Goal: Information Seeking & Learning: Learn about a topic

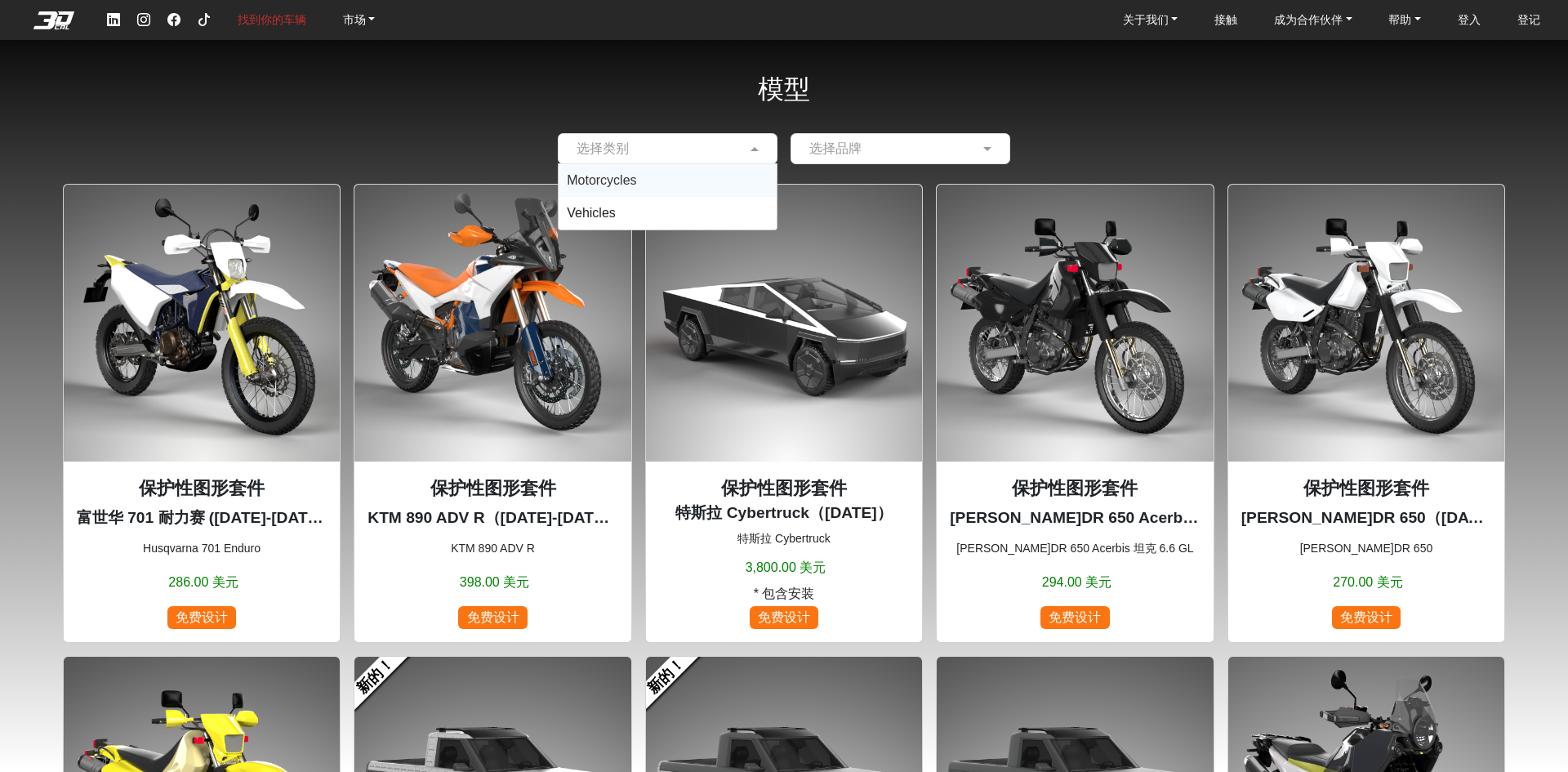
click at [671, 144] on input "text" at bounding box center [651, 149] width 169 height 19
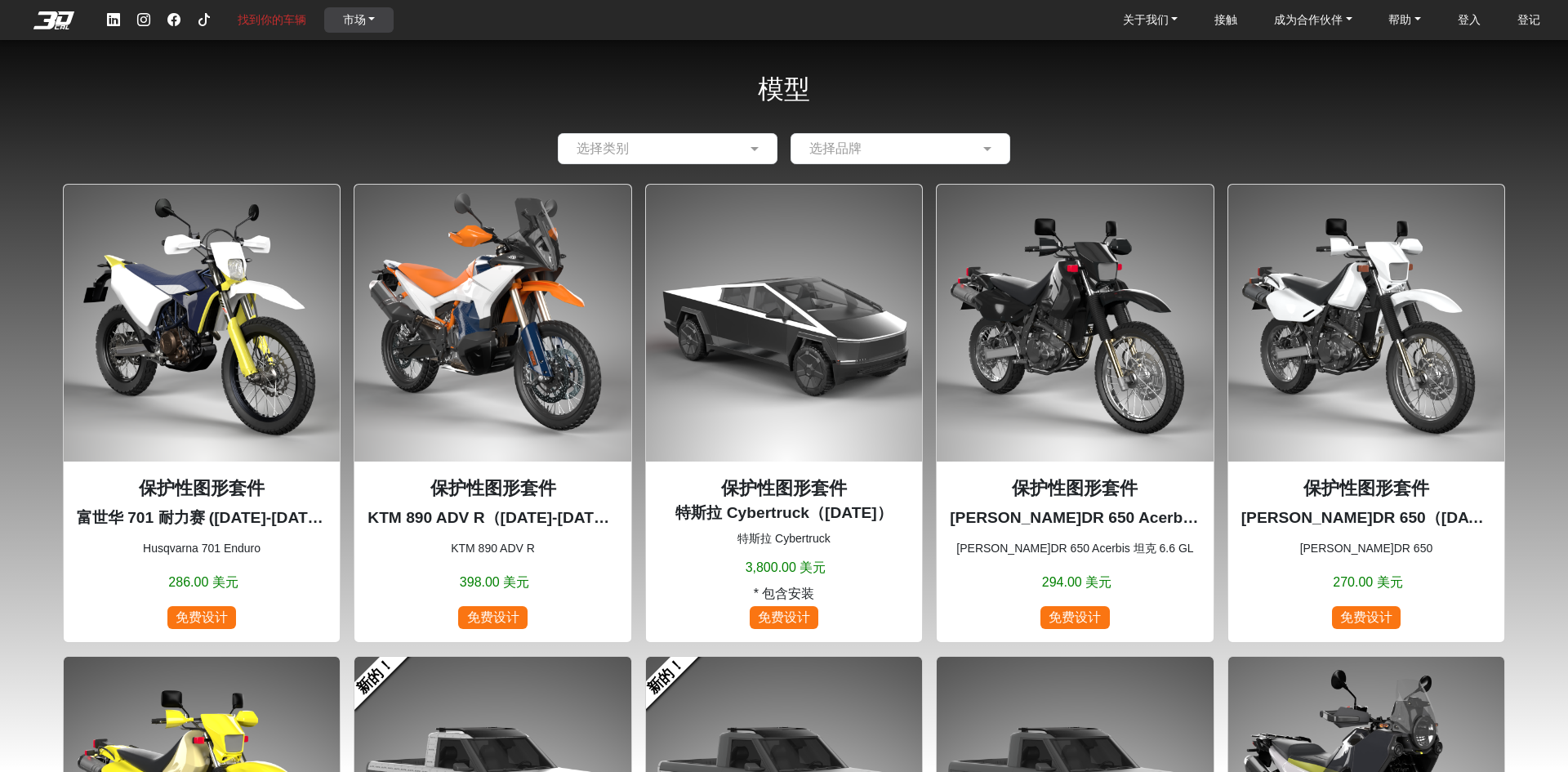
click at [354, 25] on font "市场" at bounding box center [354, 19] width 23 height 13
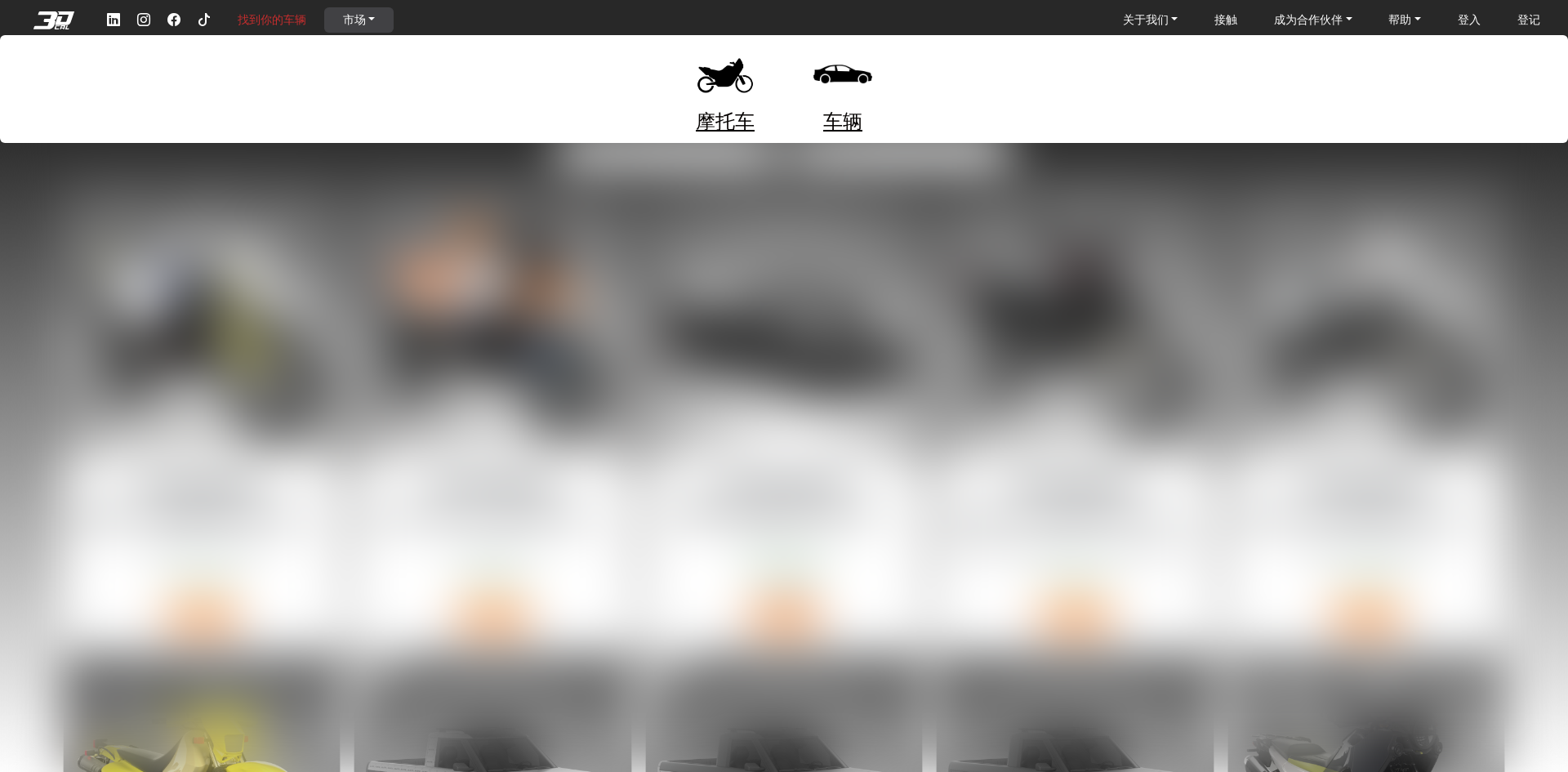
click at [710, 123] on font "摩托车" at bounding box center [725, 121] width 59 height 22
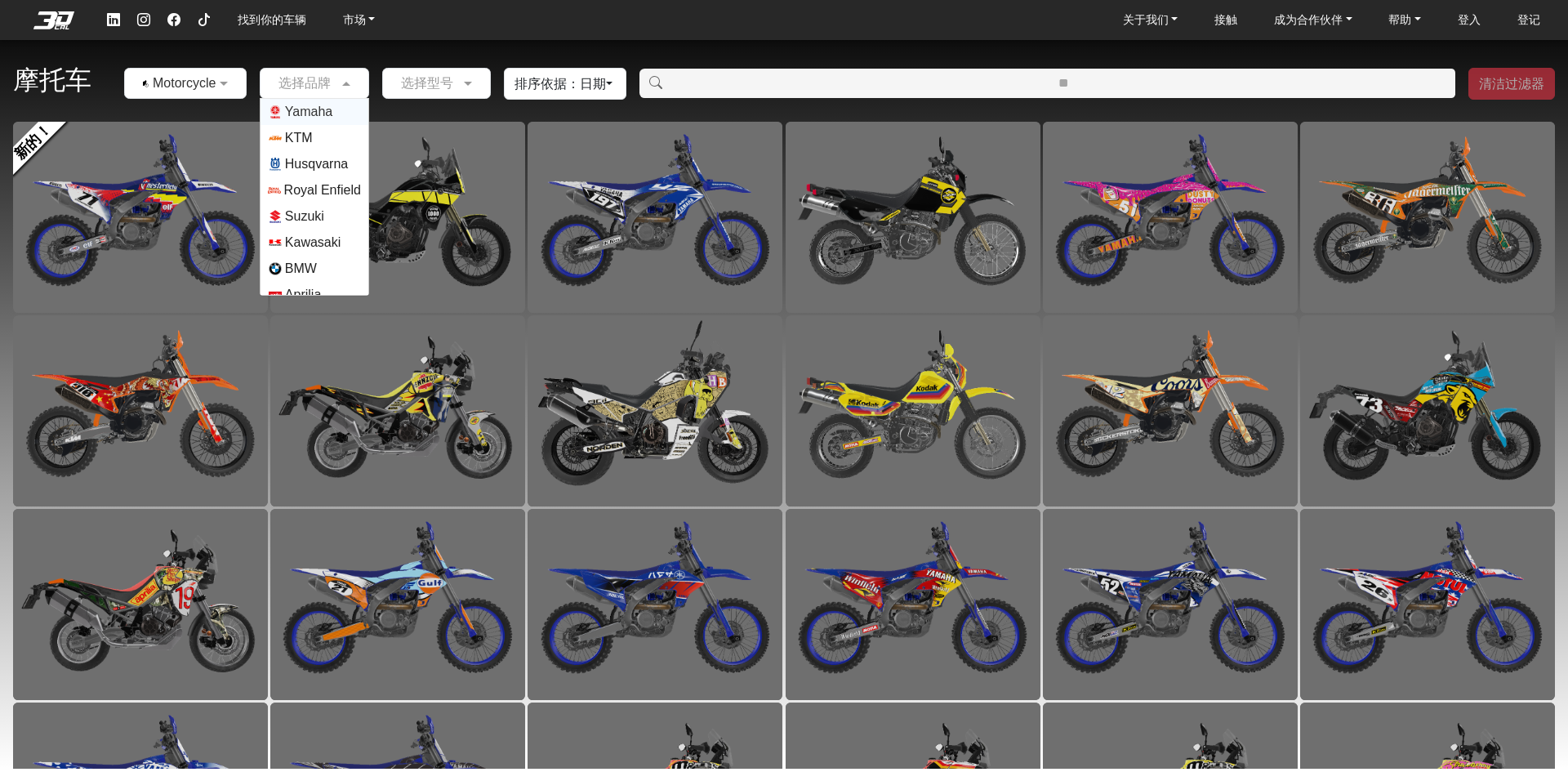
click at [340, 88] on span at bounding box center [348, 83] width 20 height 19
click at [499, 59] on div "摩托车 × Motorcycles 选择品牌 Yamaha KTM Husqvarna Royal Enfield Suzuki Kawasaki BMW A…" at bounding box center [784, 83] width 1568 height 76
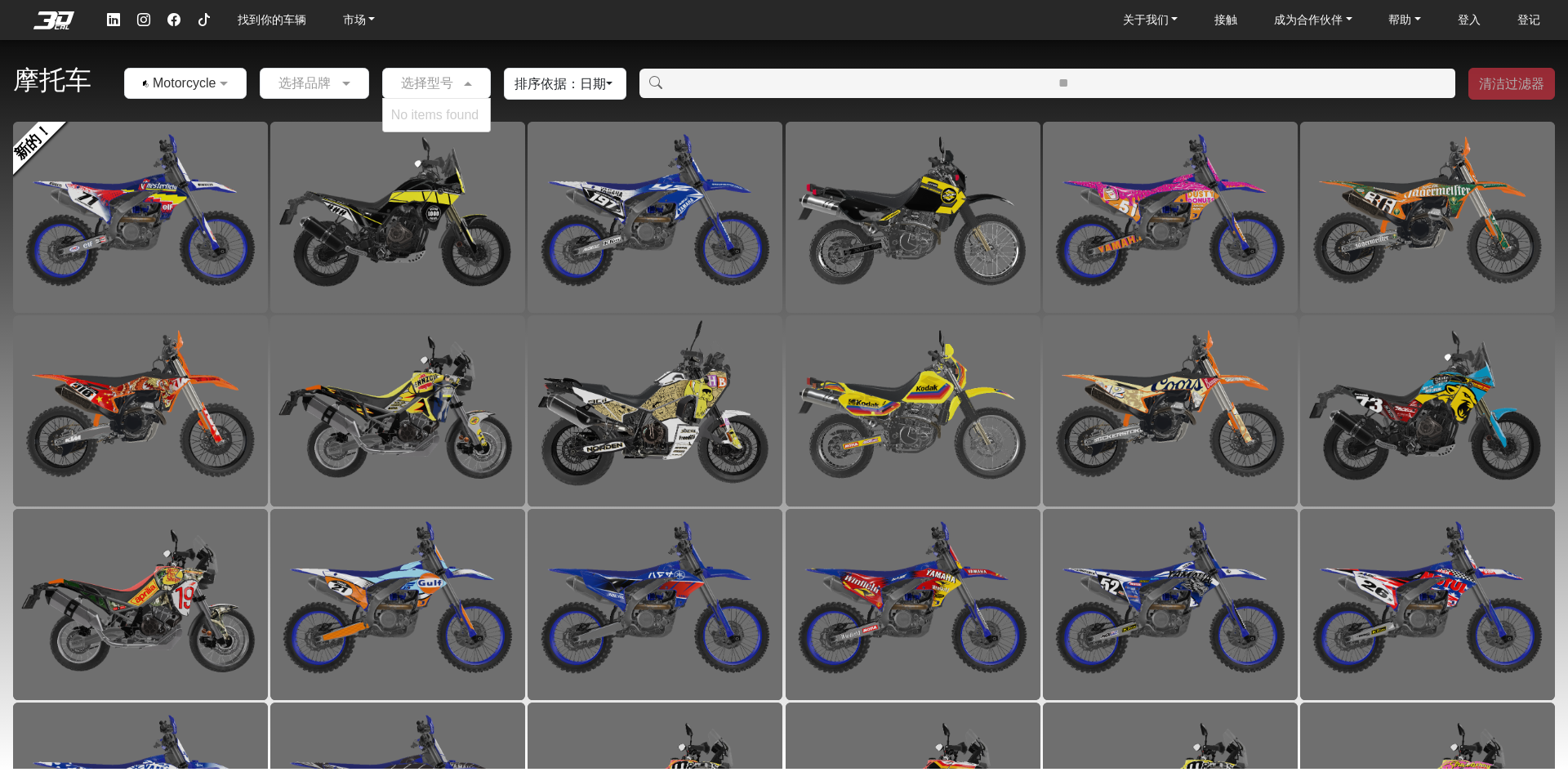
click at [458, 80] on div at bounding box center [436, 82] width 108 height 20
click at [233, 80] on span at bounding box center [226, 83] width 20 height 19
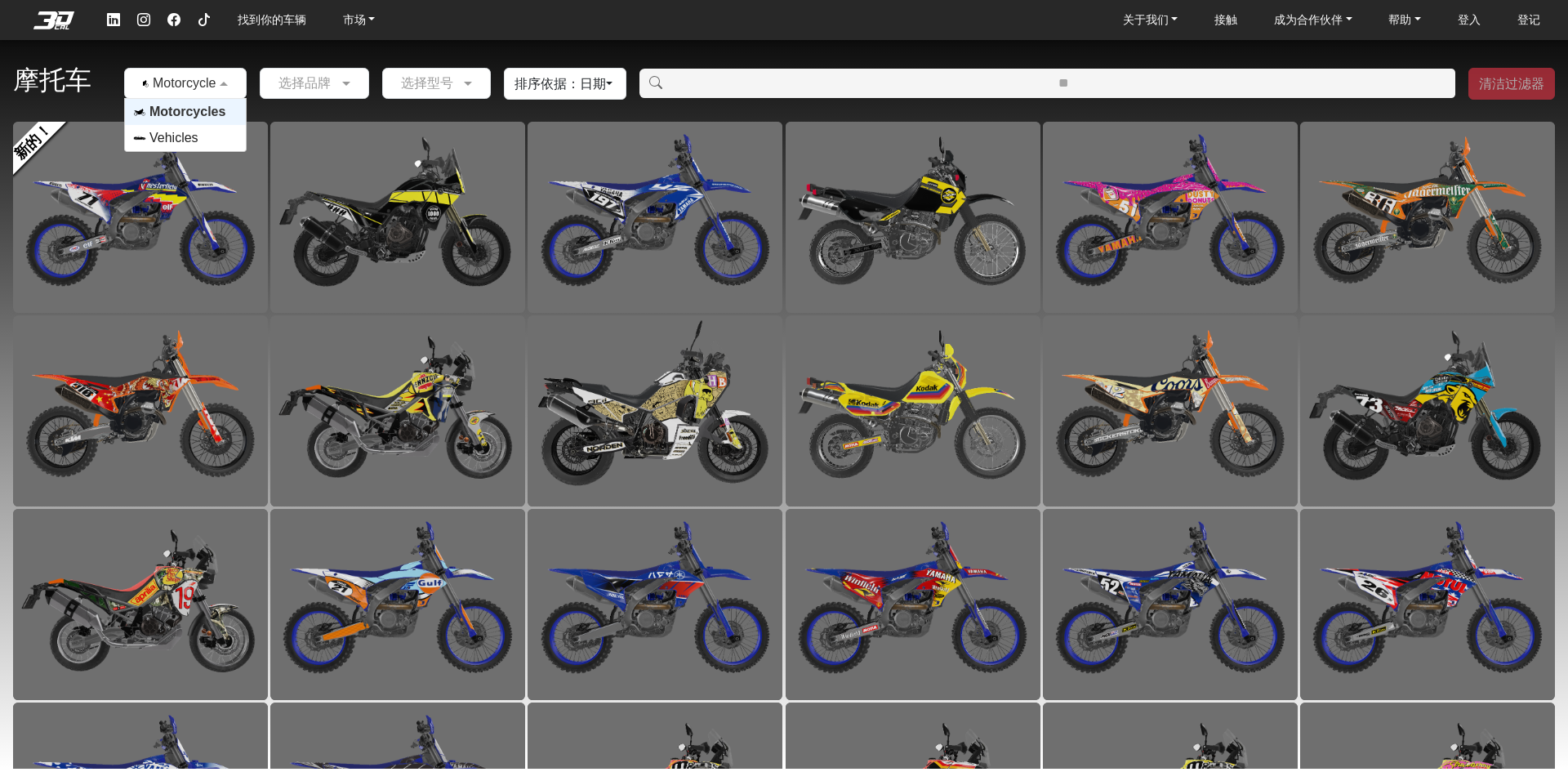
click at [233, 80] on span at bounding box center [226, 83] width 20 height 19
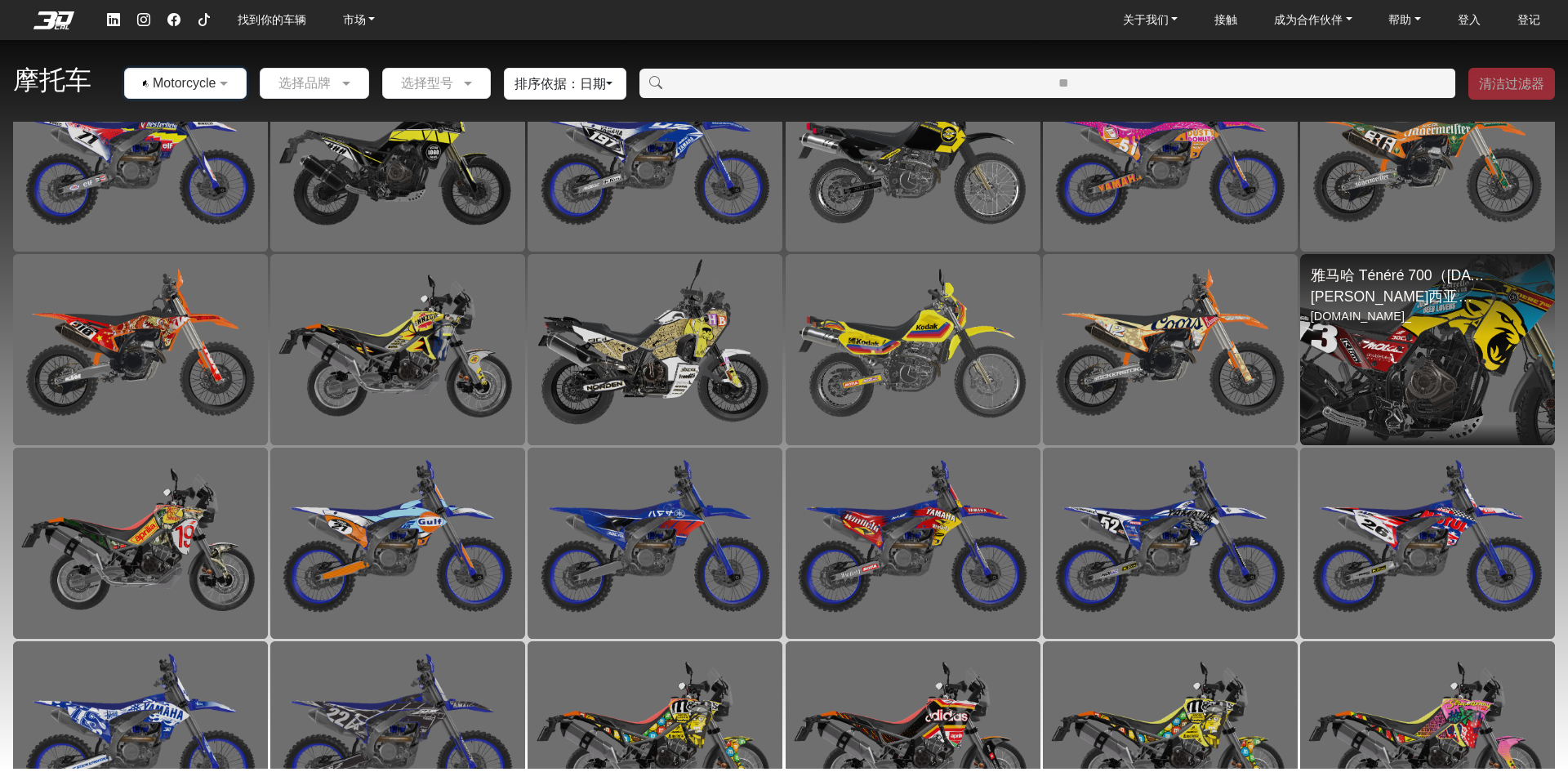
scroll to position [123, 0]
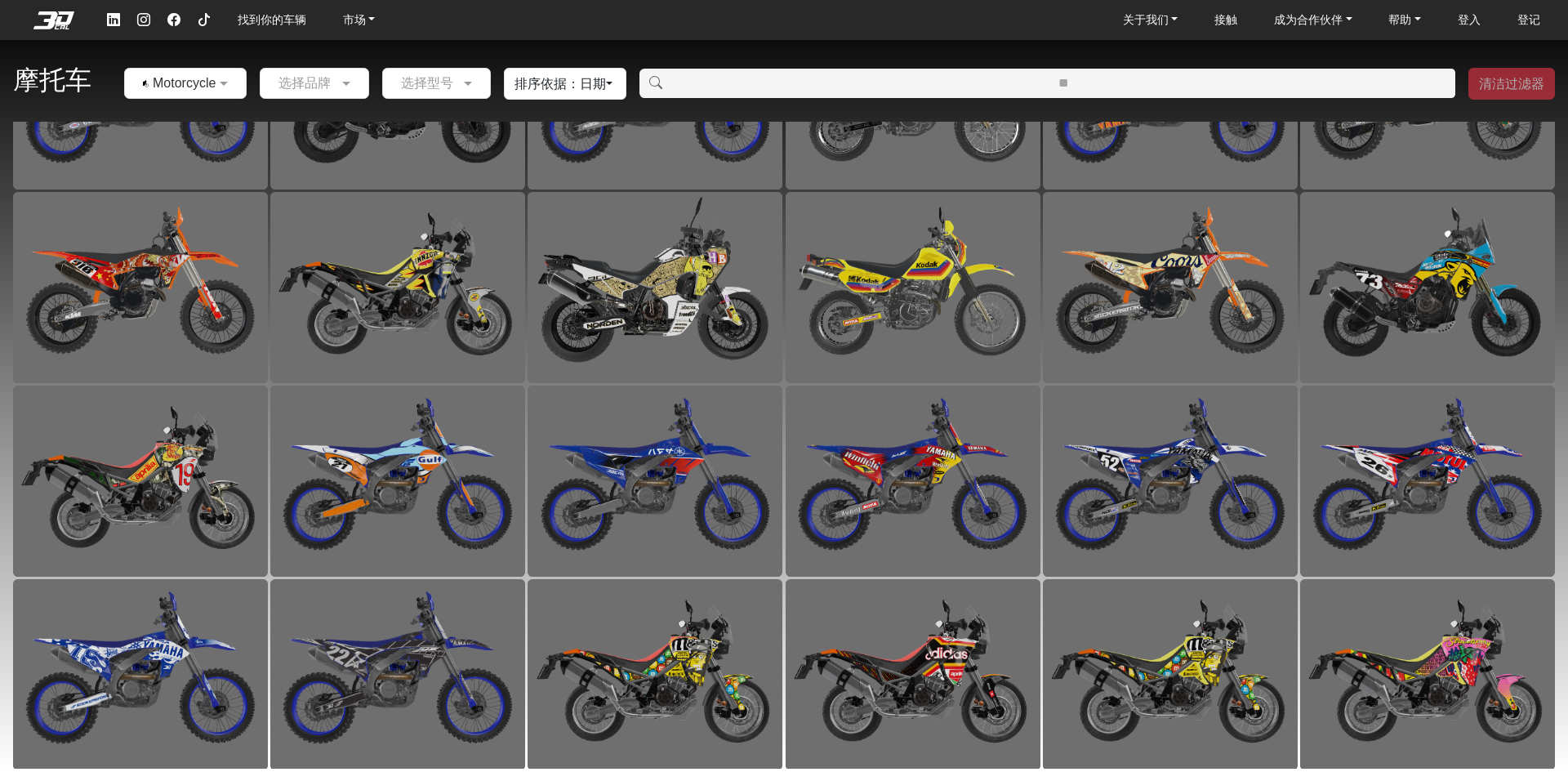
click at [612, 80] on button "排序依据：日期" at bounding box center [565, 84] width 122 height 31
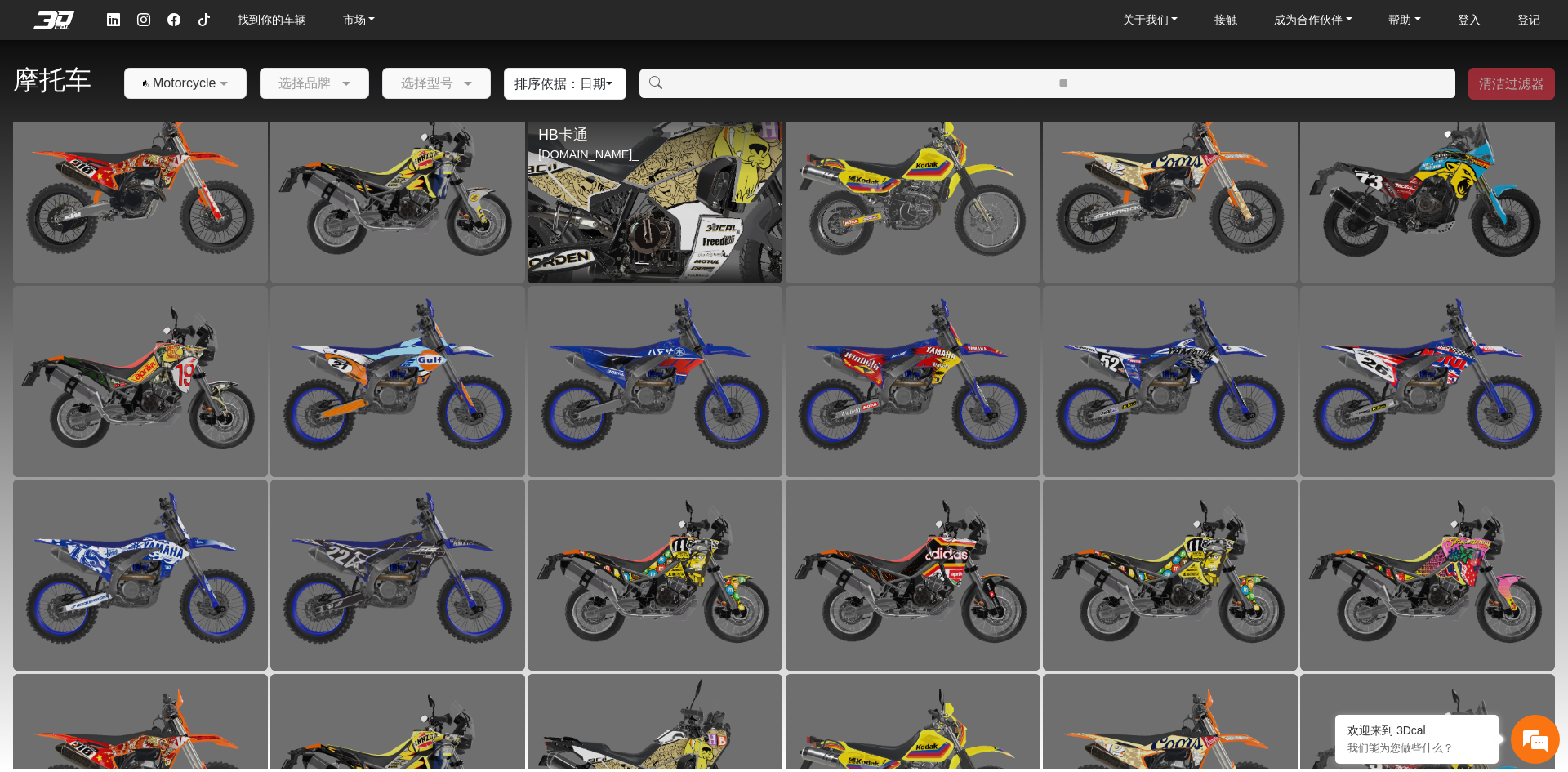
scroll to position [316, 0]
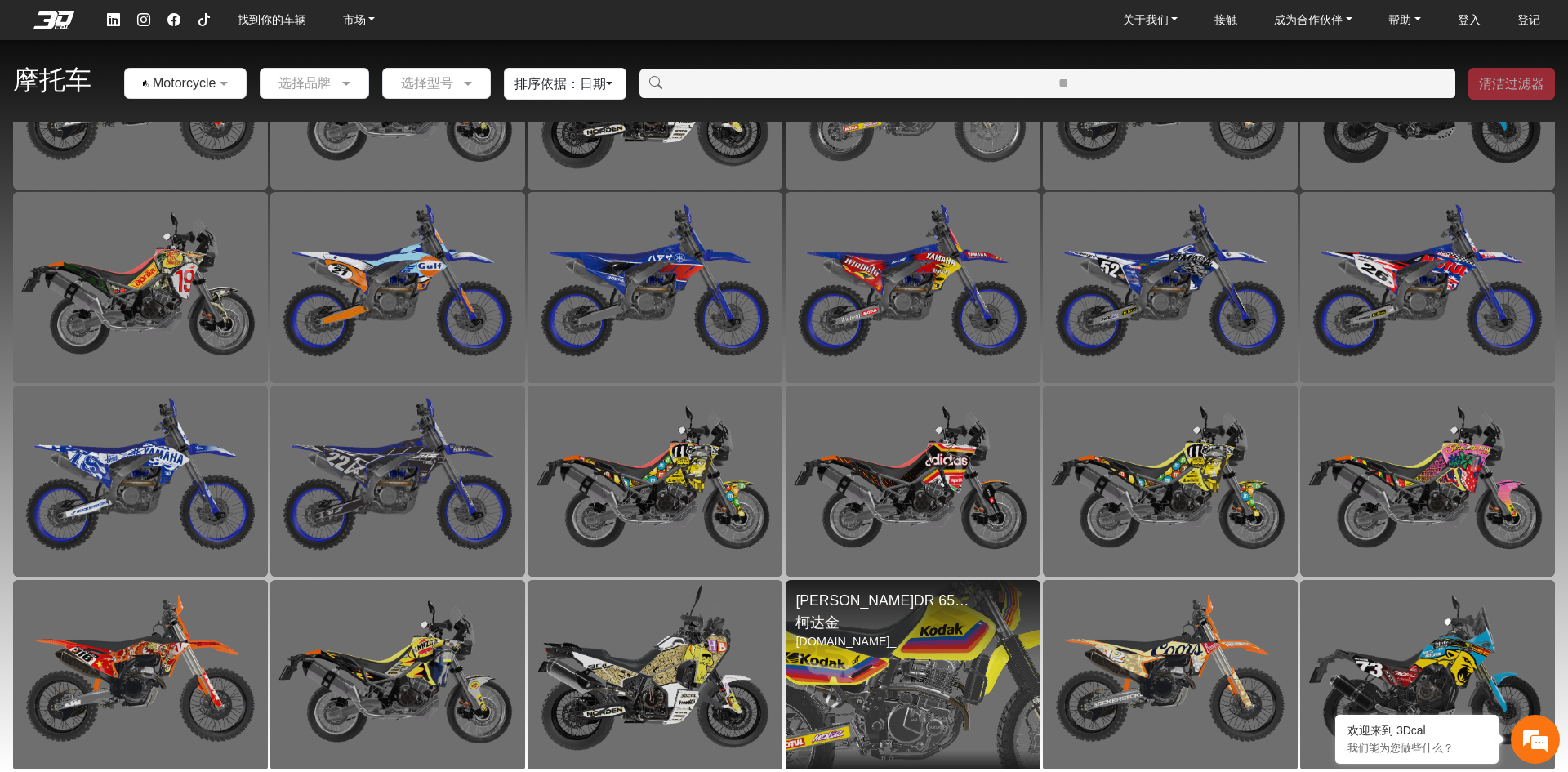
click at [925, 646] on img at bounding box center [913, 675] width 510 height 382
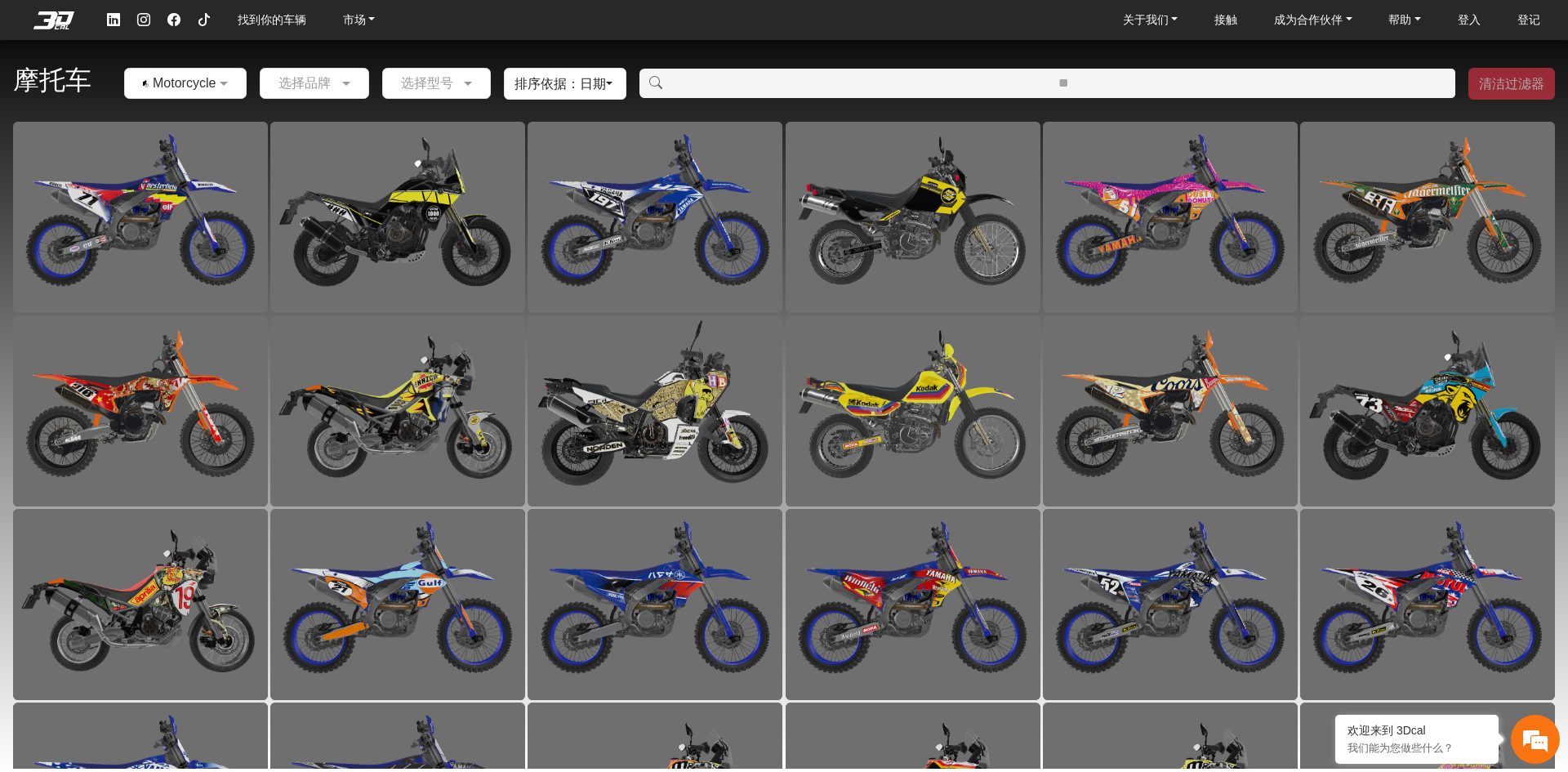
click at [314, 84] on input "text" at bounding box center [297, 83] width 59 height 19
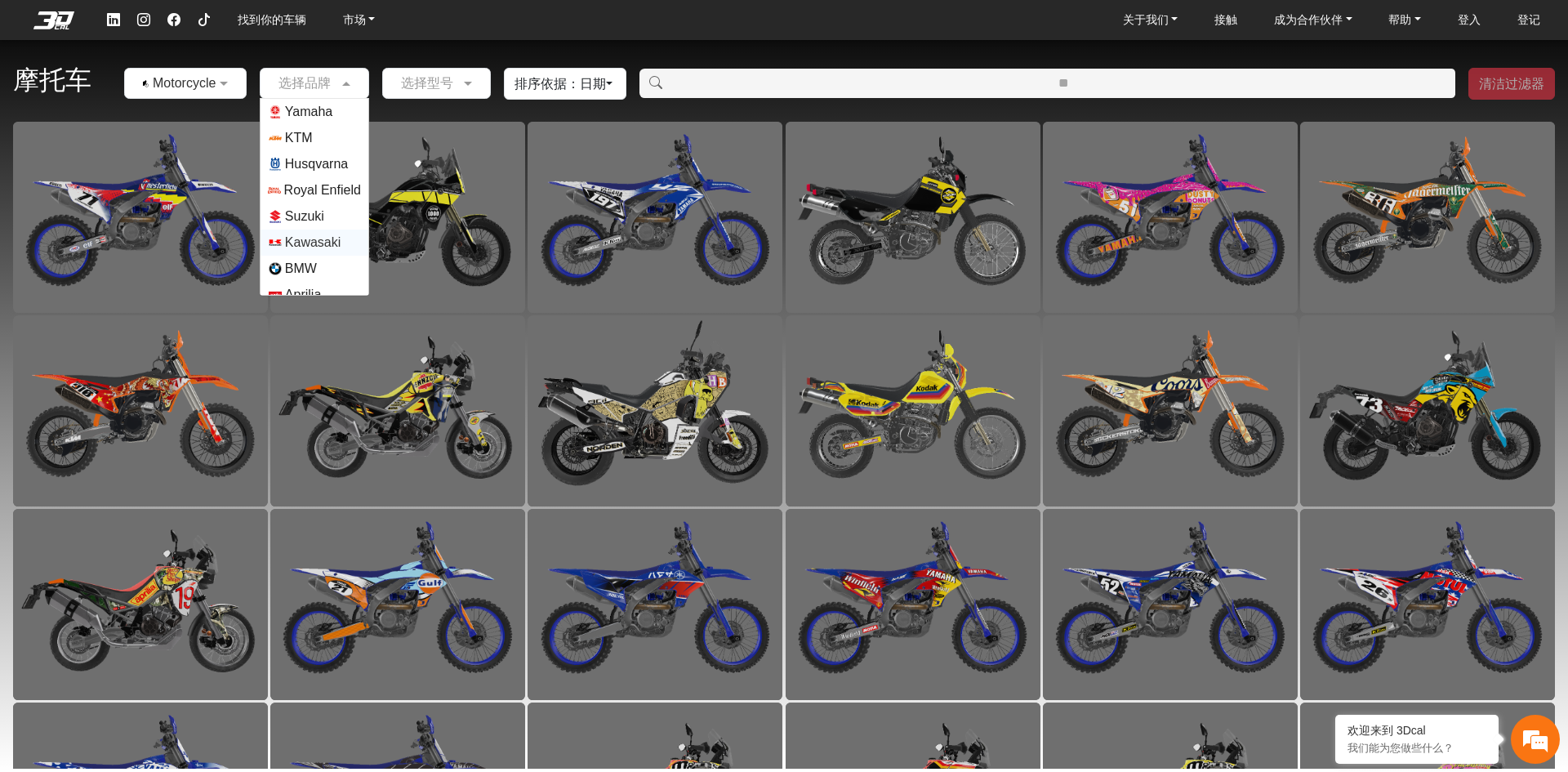
click at [296, 244] on span "Kawasaki" at bounding box center [313, 242] width 56 height 19
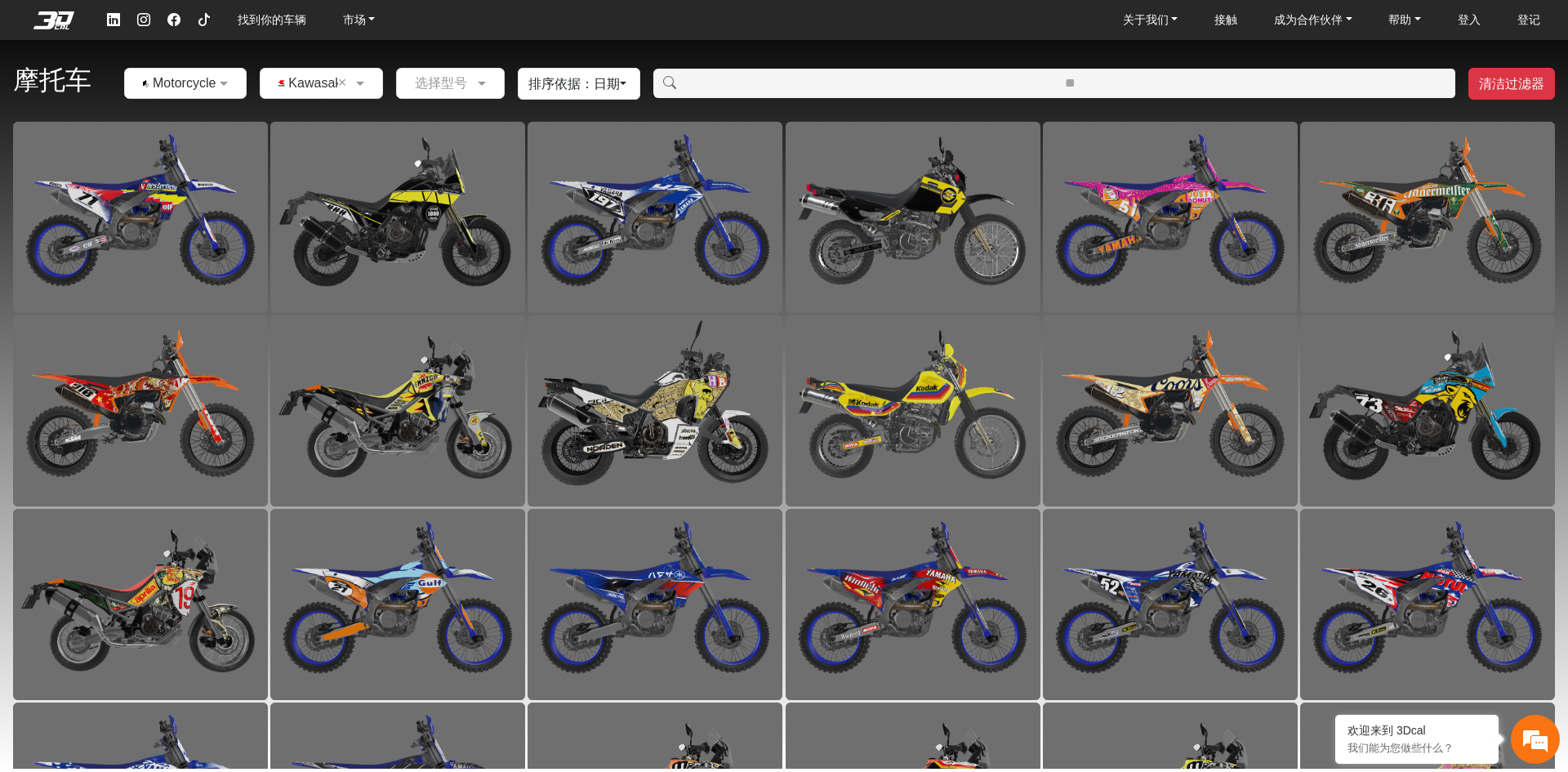
click at [463, 81] on input "text" at bounding box center [434, 83] width 59 height 19
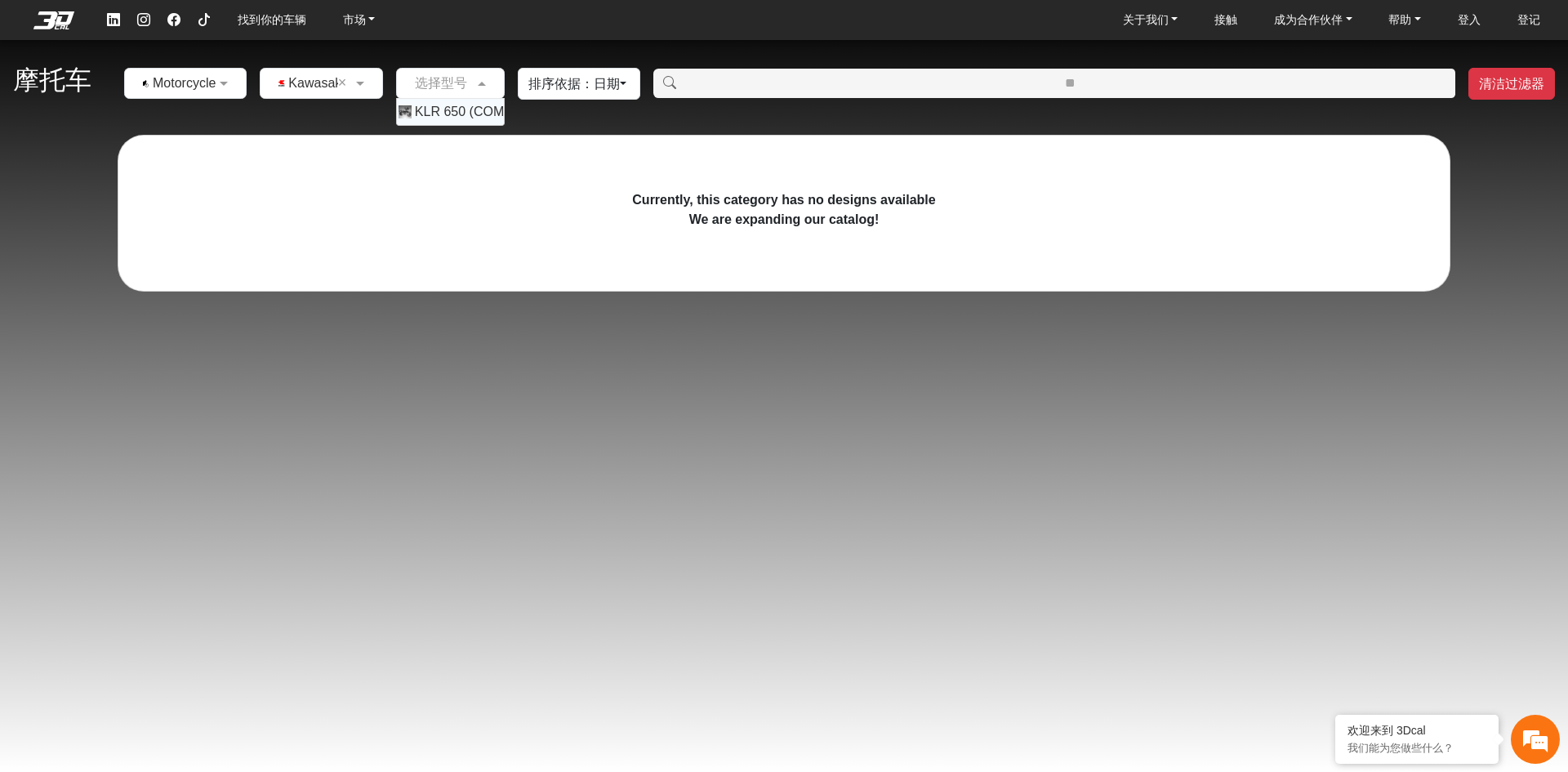
click at [444, 129] on div "Currently, this category has no designs available We are expanding our catalog!" at bounding box center [784, 206] width 1333 height 170
click at [444, 106] on div "摩托车 × Motorcycles × Kawasaki × 选择型号 排序依据：日期 日期 受欢迎程度 清洁过滤器" at bounding box center [784, 83] width 1568 height 76
click at [440, 85] on input "text" at bounding box center [434, 83] width 59 height 19
click at [436, 111] on span "KLR 650 (COMING SOON)" at bounding box center [494, 112] width 159 height 19
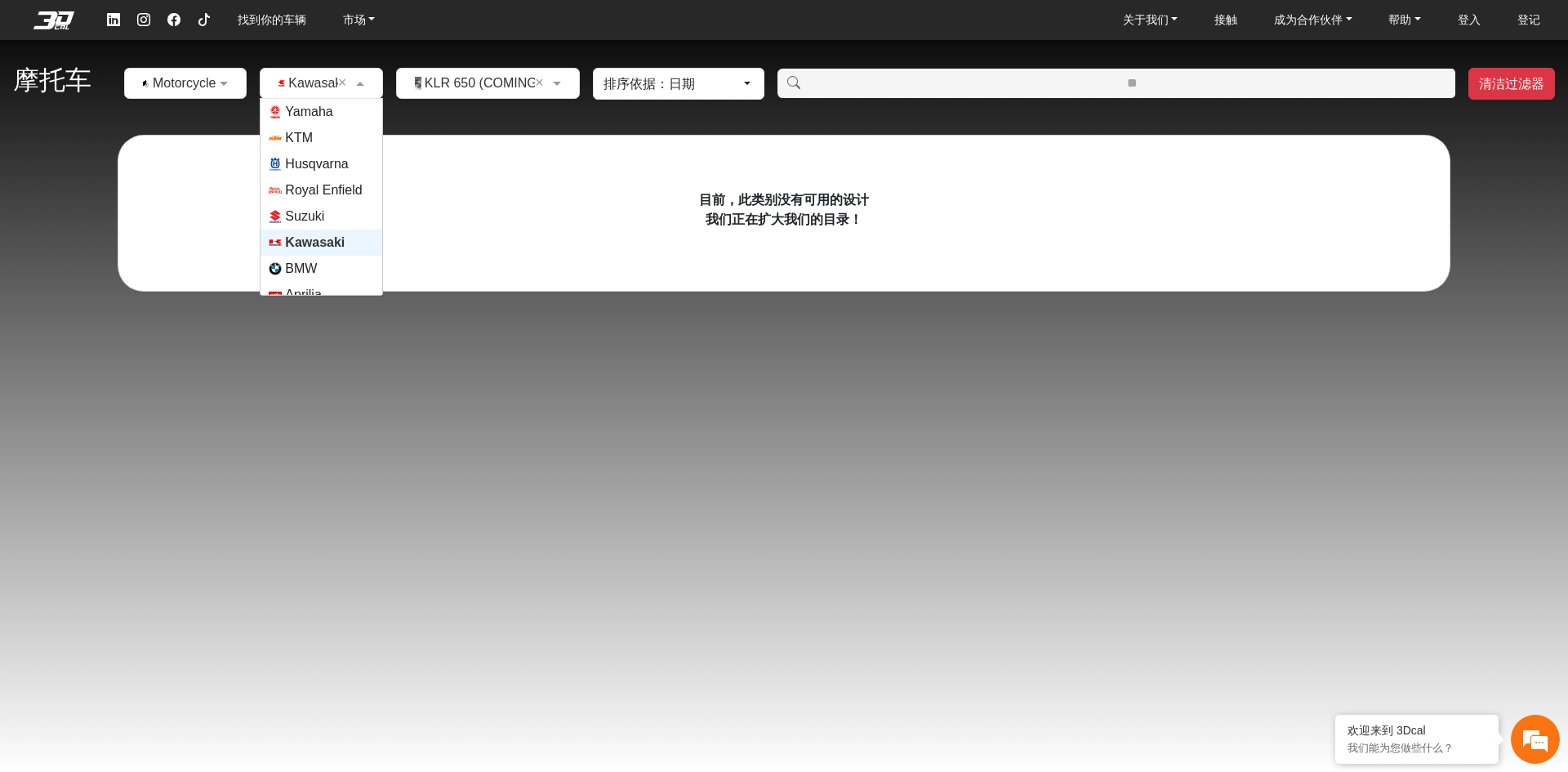
click at [319, 82] on input "text" at bounding box center [304, 83] width 72 height 19
click at [310, 111] on span "Yamaha" at bounding box center [309, 112] width 47 height 19
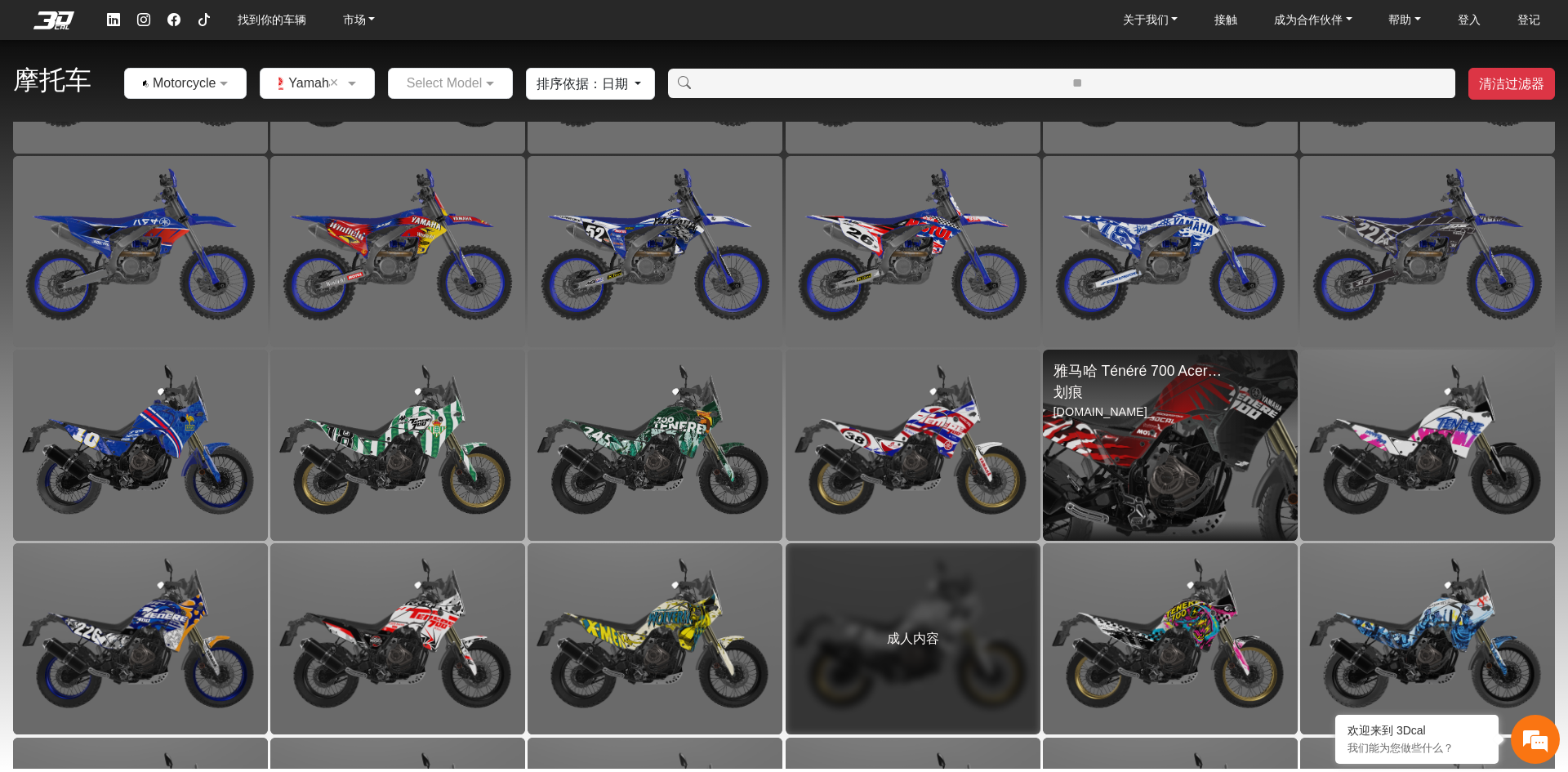
scroll to position [316, 0]
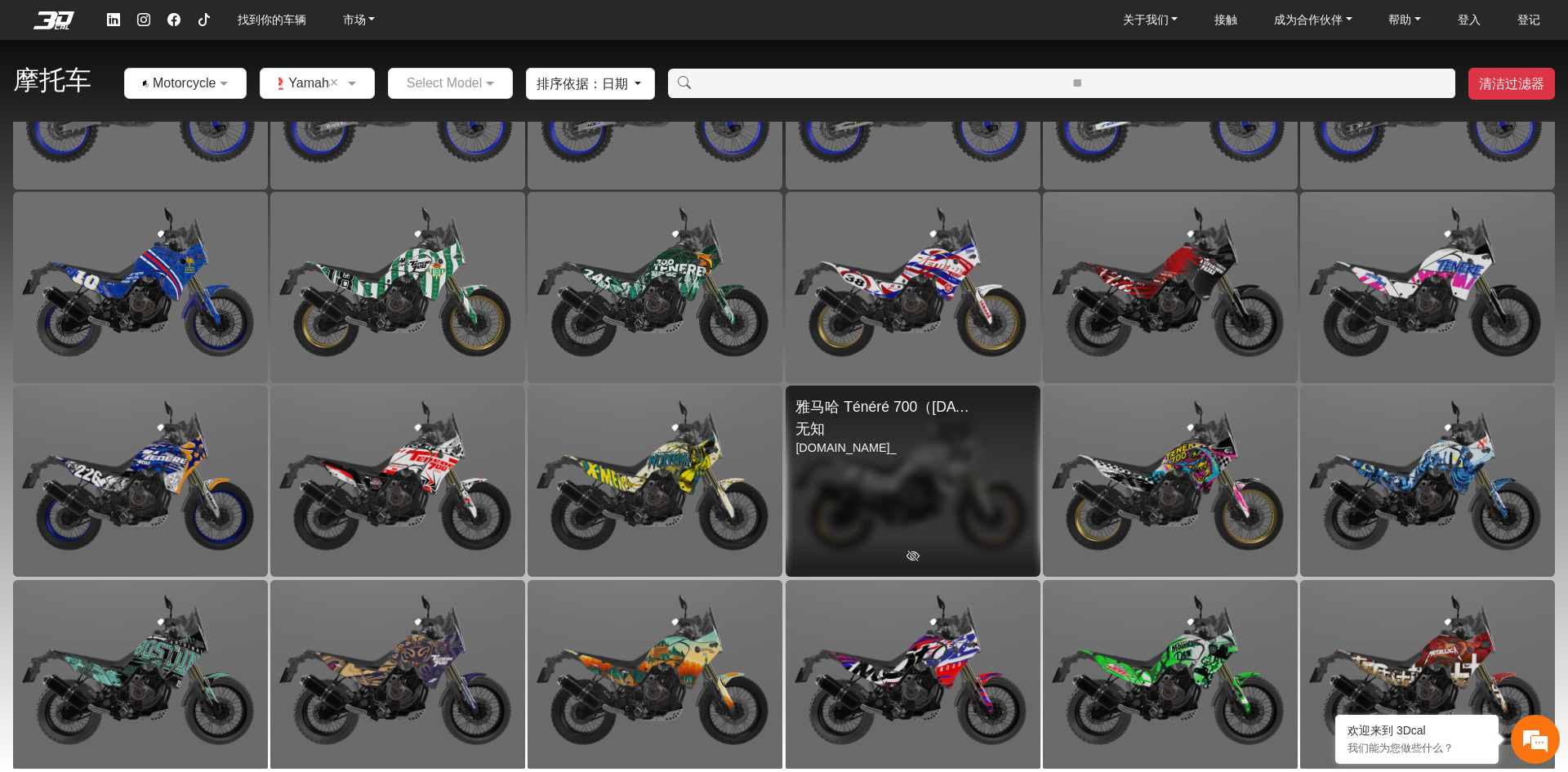
click at [858, 476] on div "成人内容" at bounding box center [912, 481] width 254 height 191
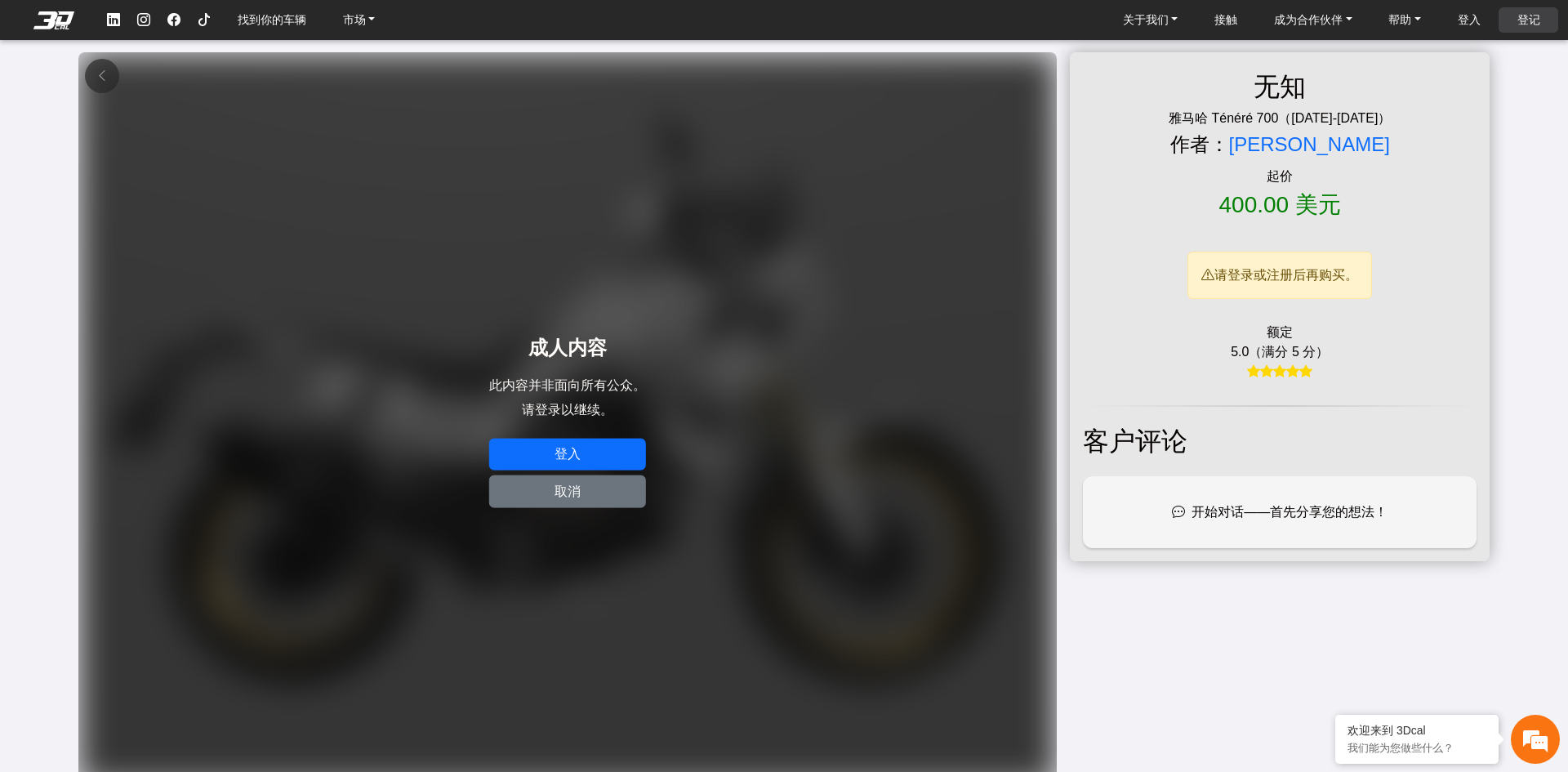
click at [1528, 17] on font "登记" at bounding box center [1529, 19] width 23 height 13
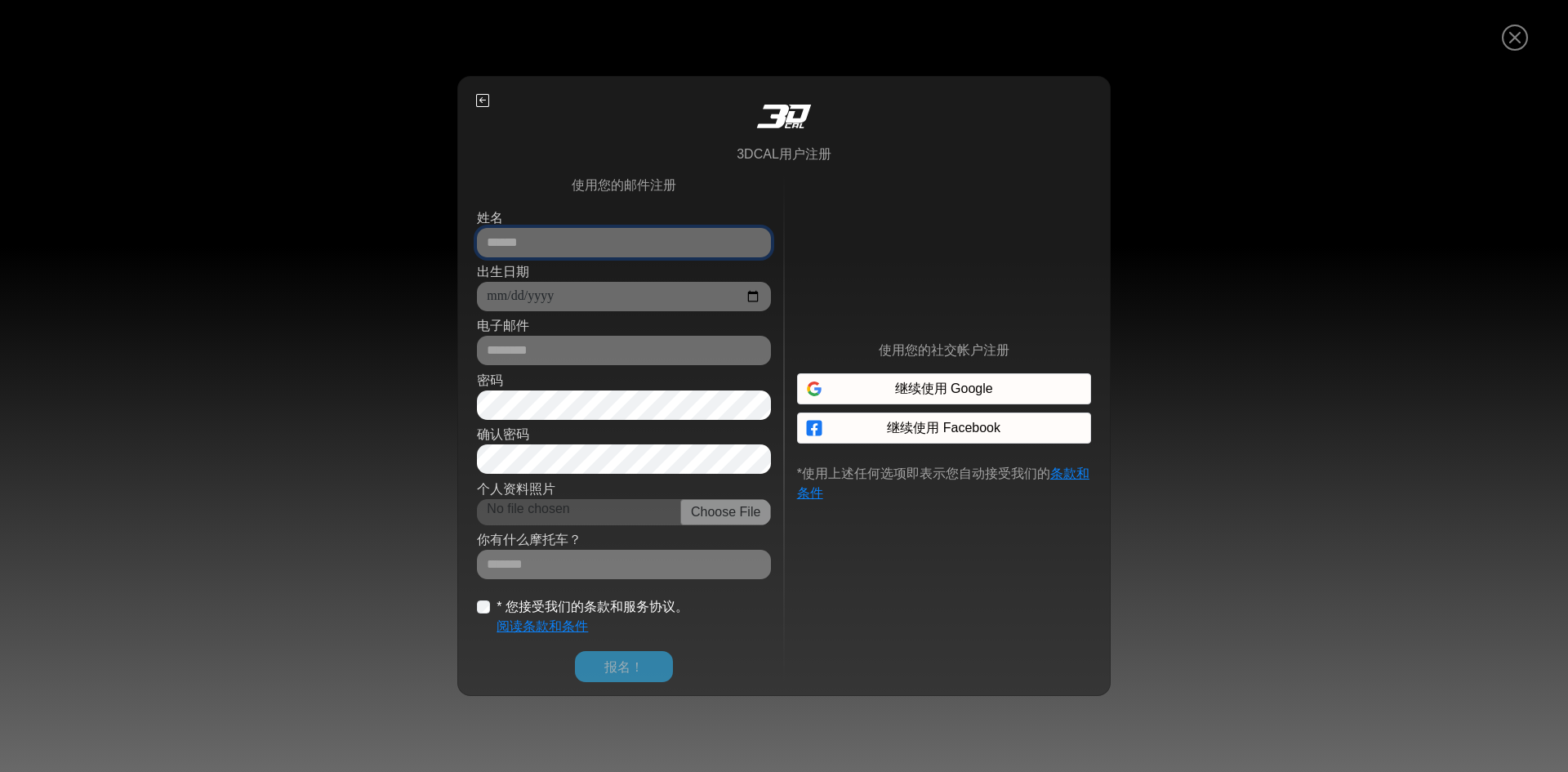
click at [561, 239] on input "姓名" at bounding box center [624, 243] width 294 height 30
type input "*****"
click at [543, 290] on input "出生日期" at bounding box center [624, 296] width 294 height 30
click at [750, 293] on input "出生日期" at bounding box center [624, 296] width 294 height 30
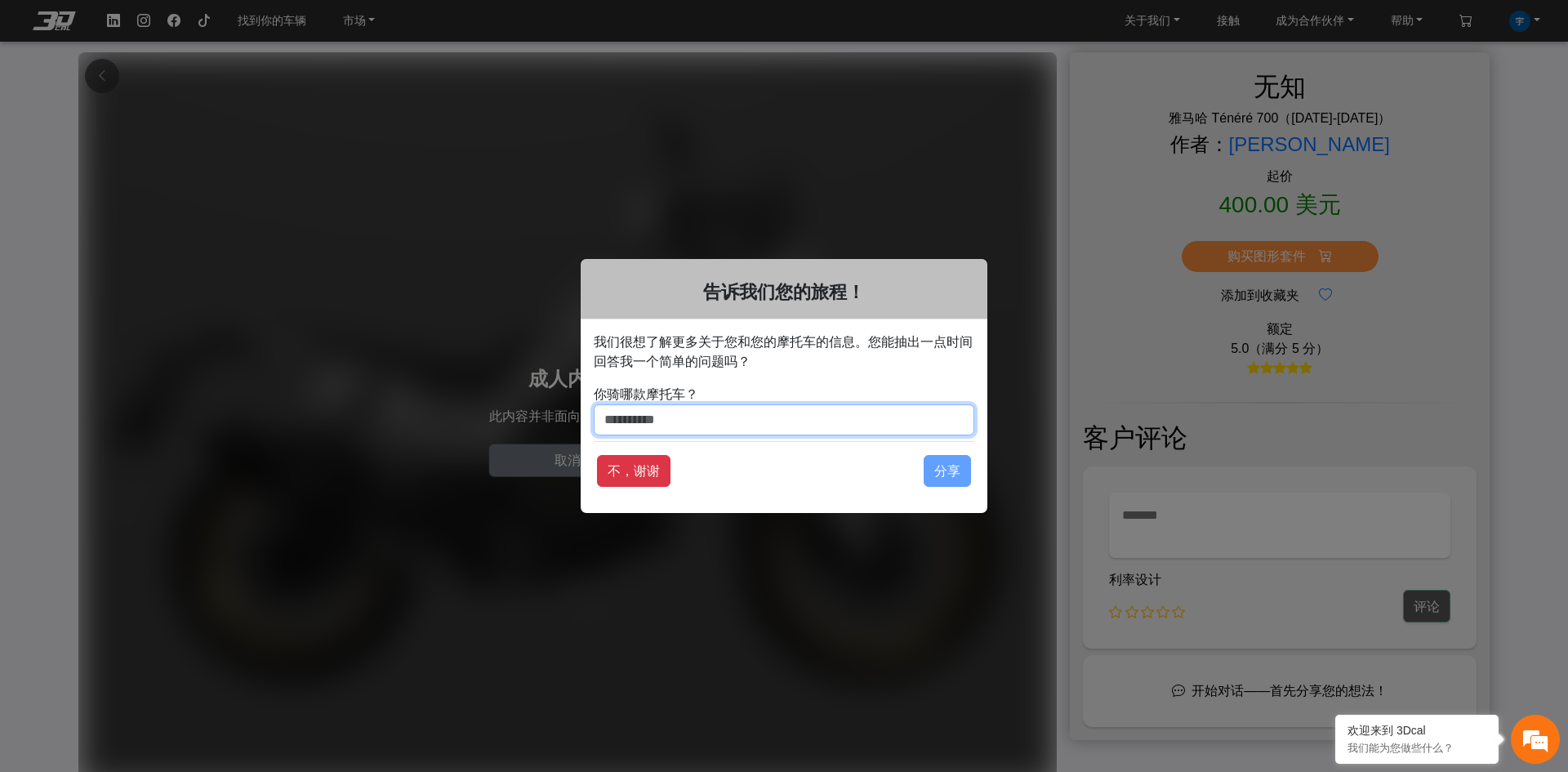
click at [699, 421] on input "你骑哪款摩托车？" at bounding box center [784, 419] width 380 height 31
type input "********"
click at [958, 469] on font "分享" at bounding box center [947, 470] width 26 height 14
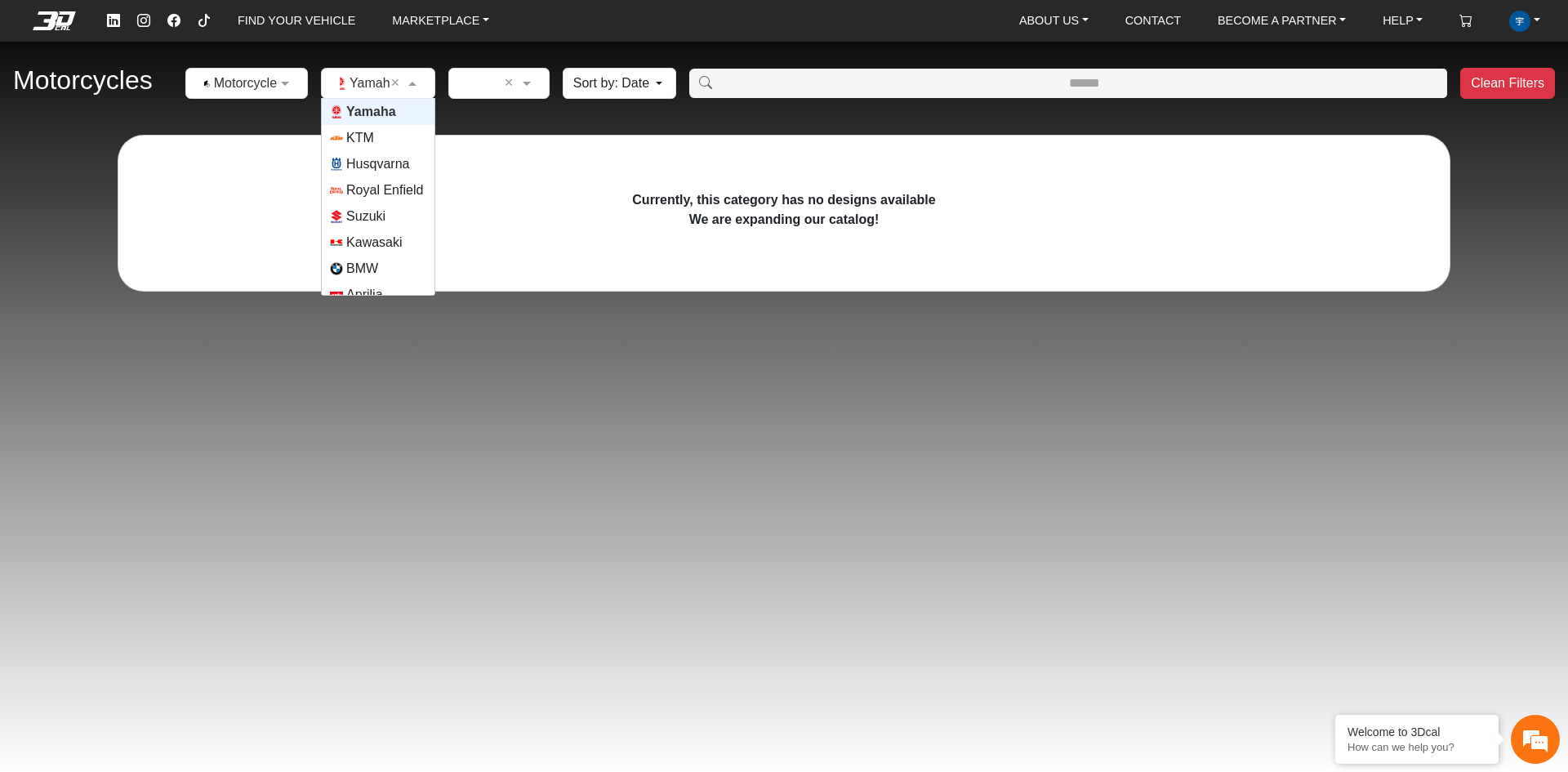
click at [425, 87] on span at bounding box center [414, 83] width 20 height 19
click at [382, 213] on span "Suzuki" at bounding box center [366, 216] width 39 height 19
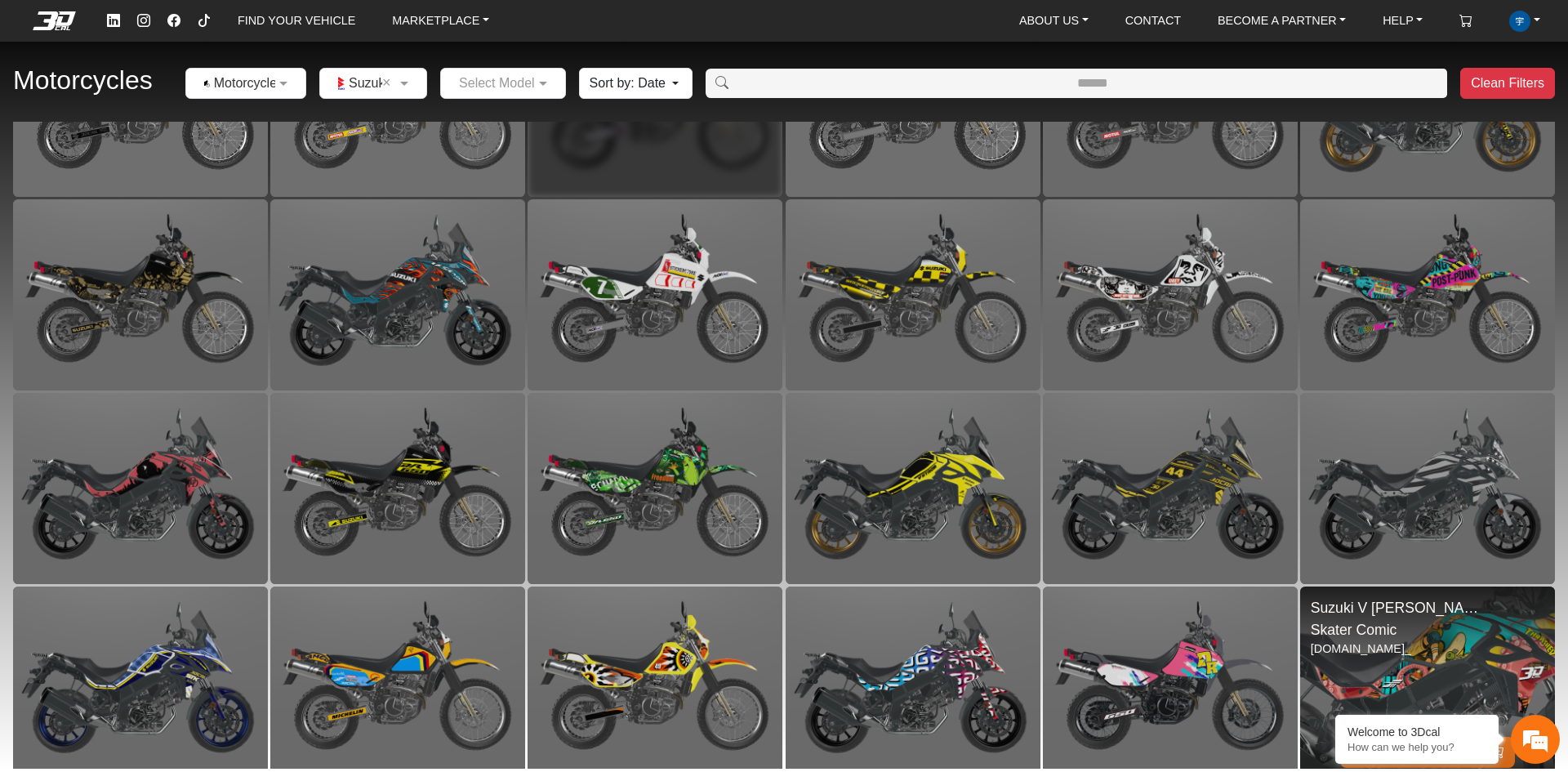
scroll to position [316, 0]
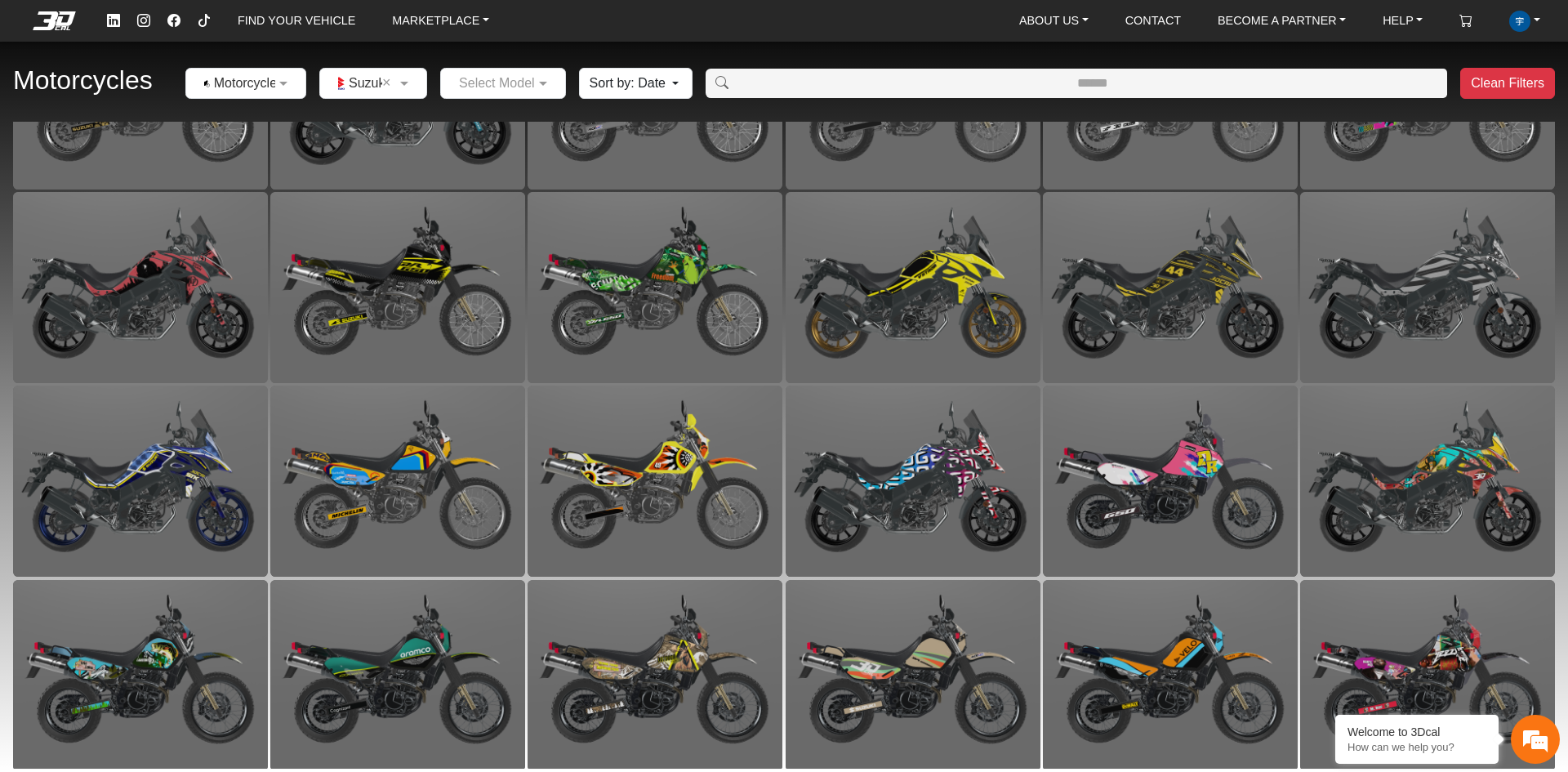
drag, startPoint x: 1560, startPoint y: 436, endPoint x: 1563, endPoint y: 542, distance: 106.0
click at [1563, 541] on div "Suzuki DR 650 Acerbis Tank 6.6 Gl (1996-2024) Simple Yellow samu.co_ Purchase G…" at bounding box center [784, 445] width 1568 height 647
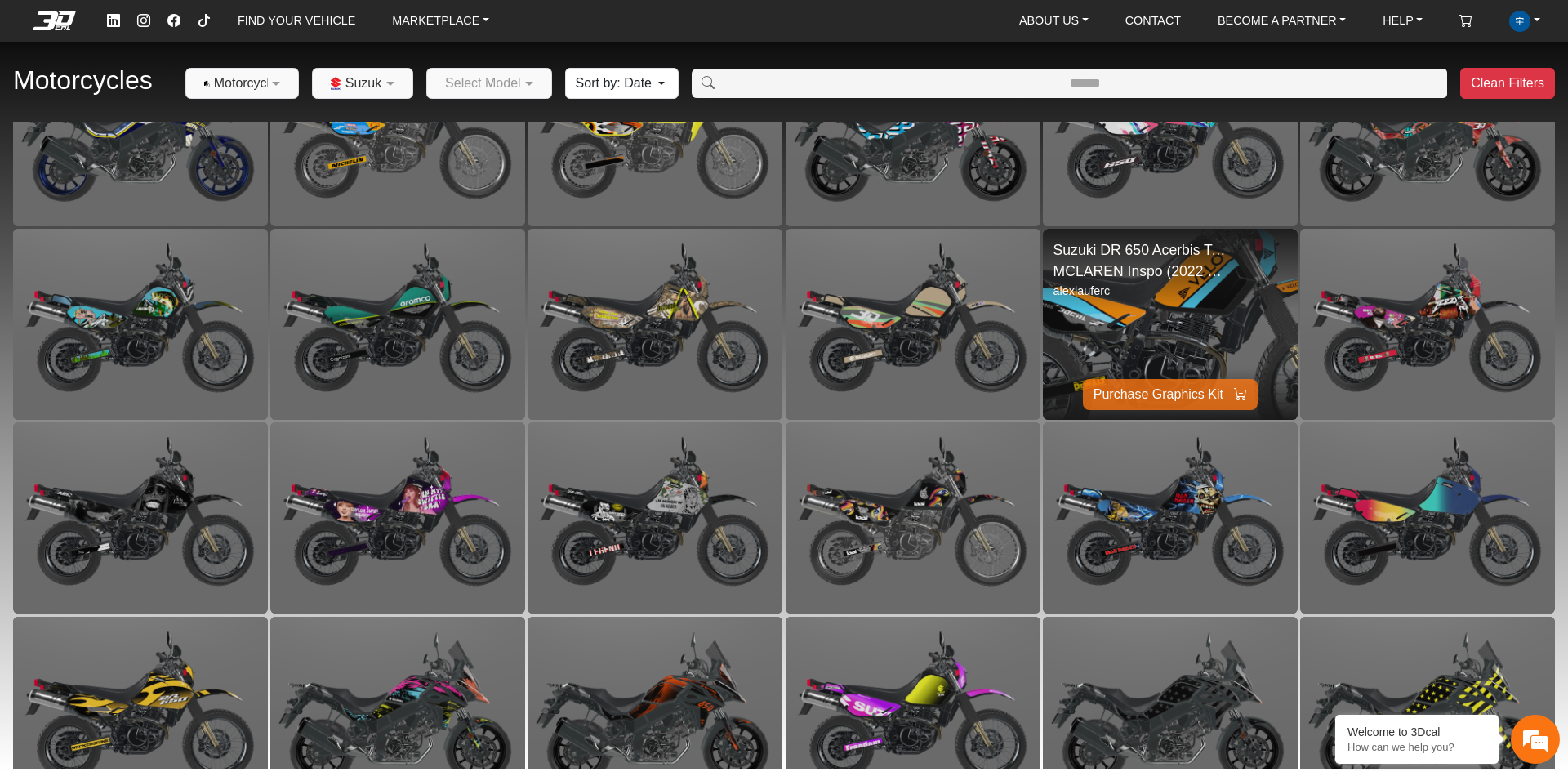
scroll to position [1476, 0]
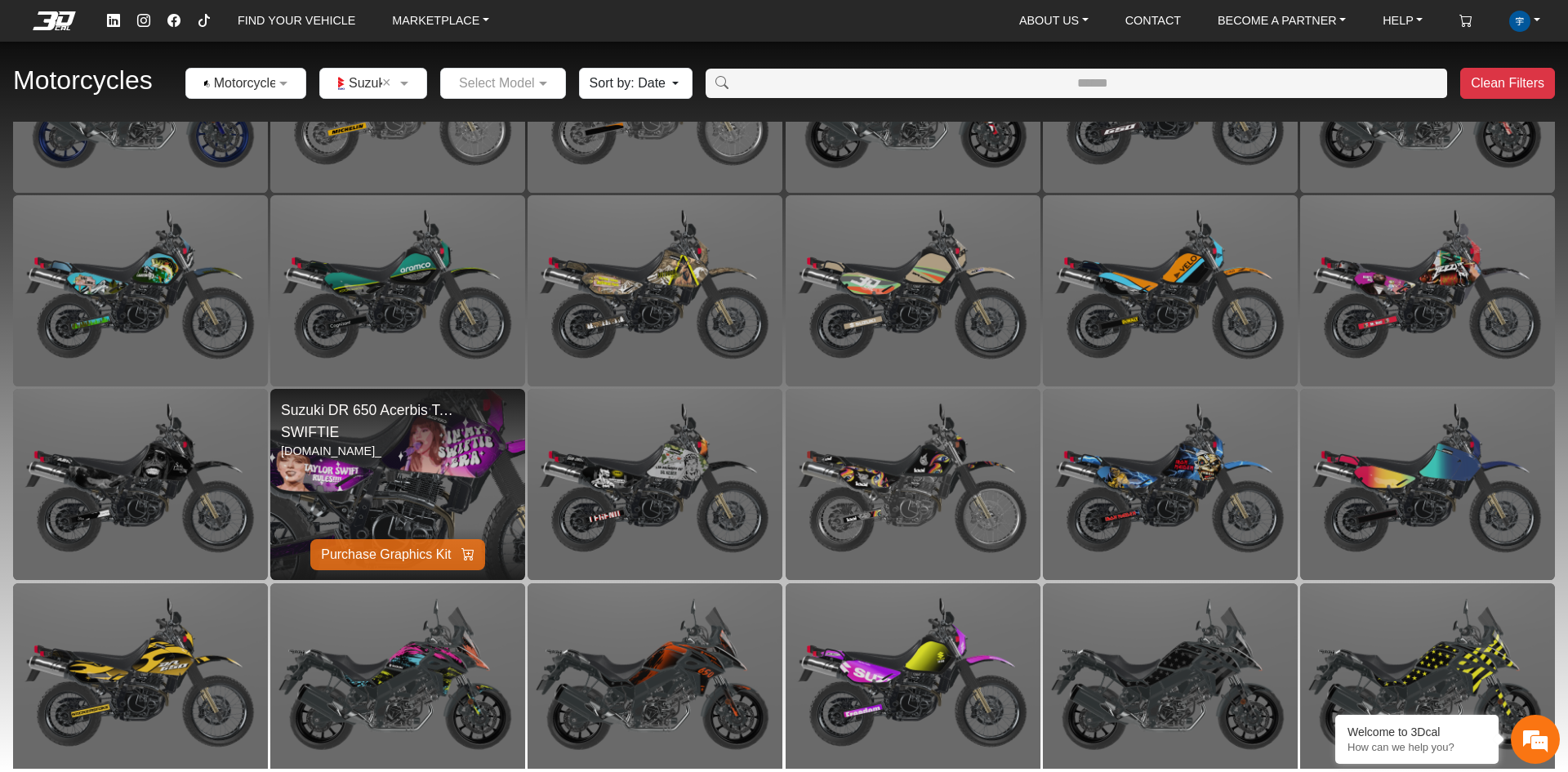
click at [324, 483] on img at bounding box center [397, 483] width 510 height 382
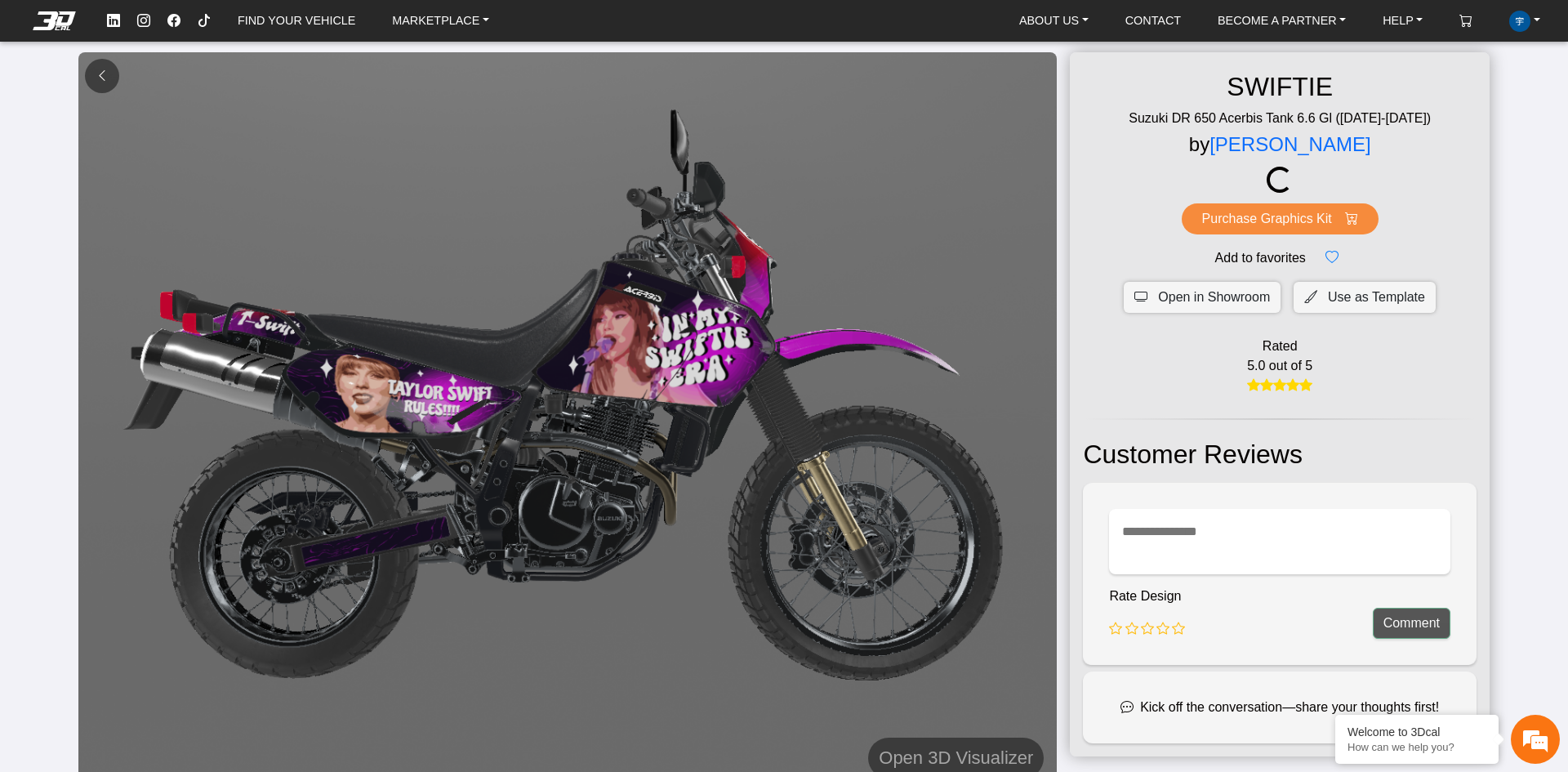
click at [91, 80] on button at bounding box center [101, 75] width 34 height 34
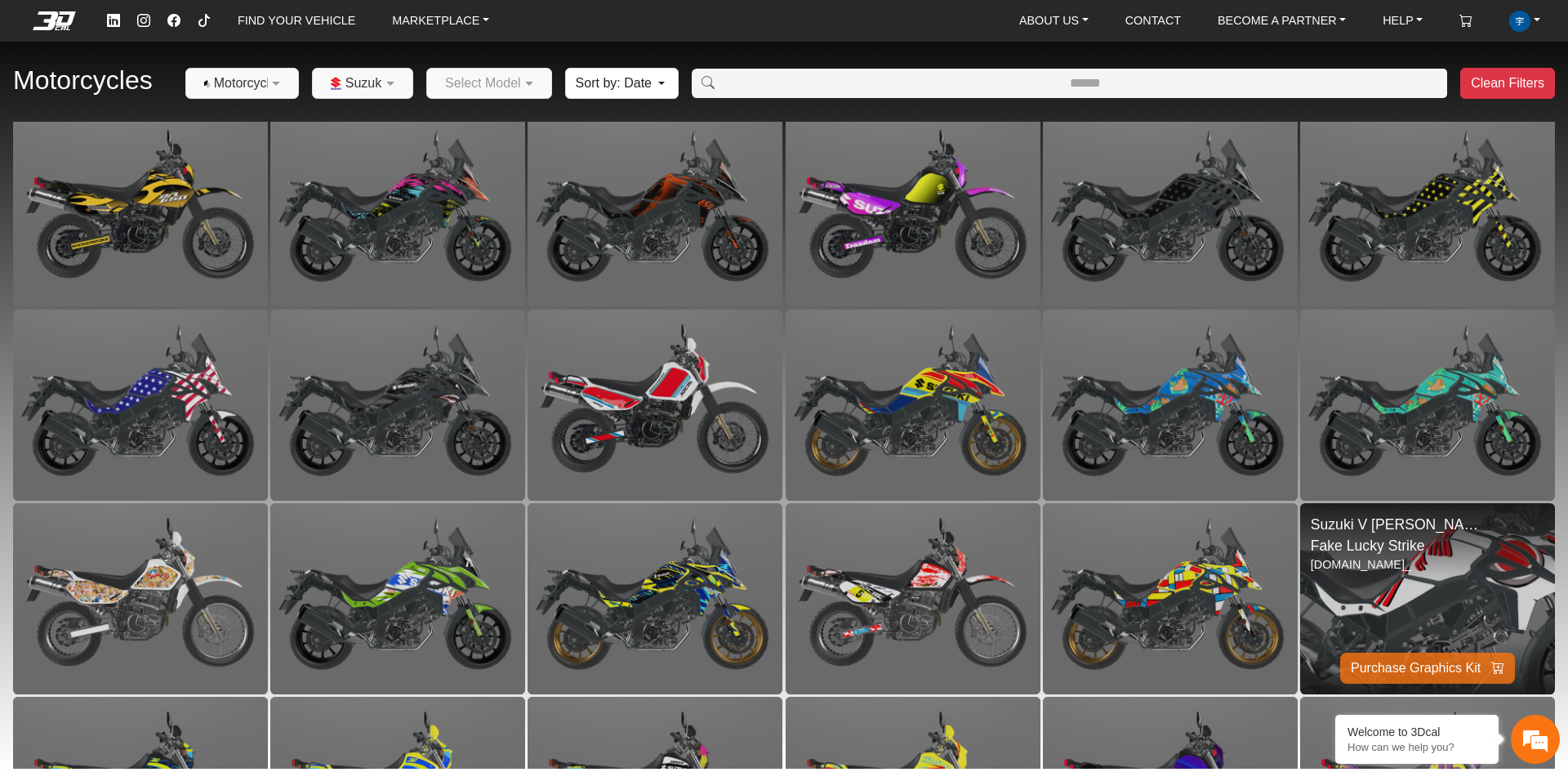
scroll to position [1861, 0]
